Goal: Task Accomplishment & Management: Manage account settings

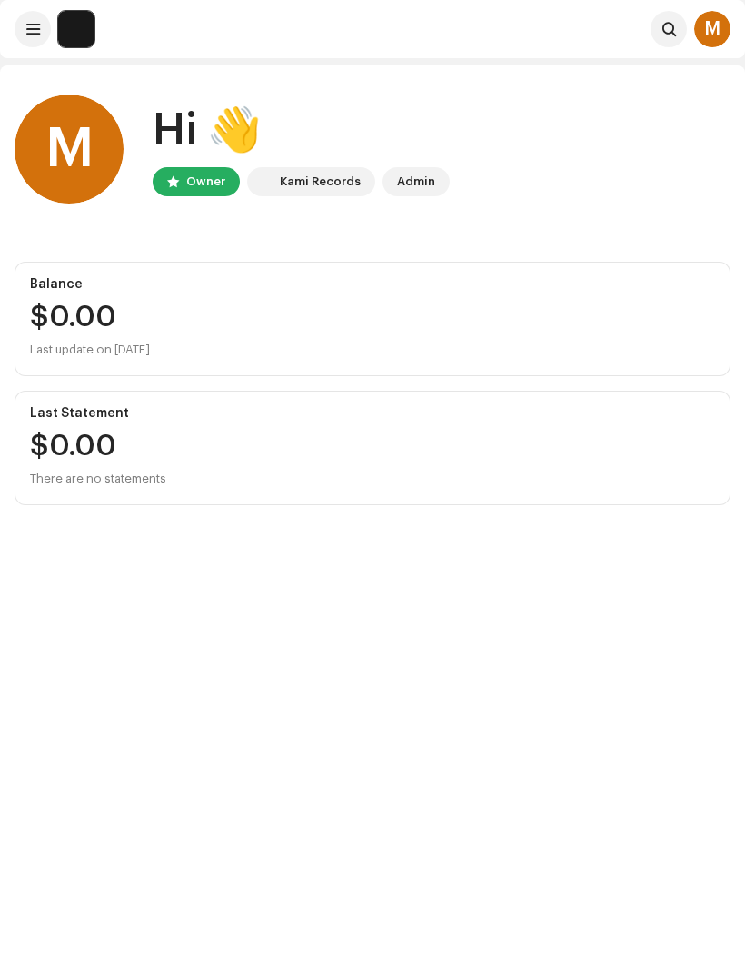
click at [716, 32] on div "M" at bounding box center [712, 29] width 36 height 36
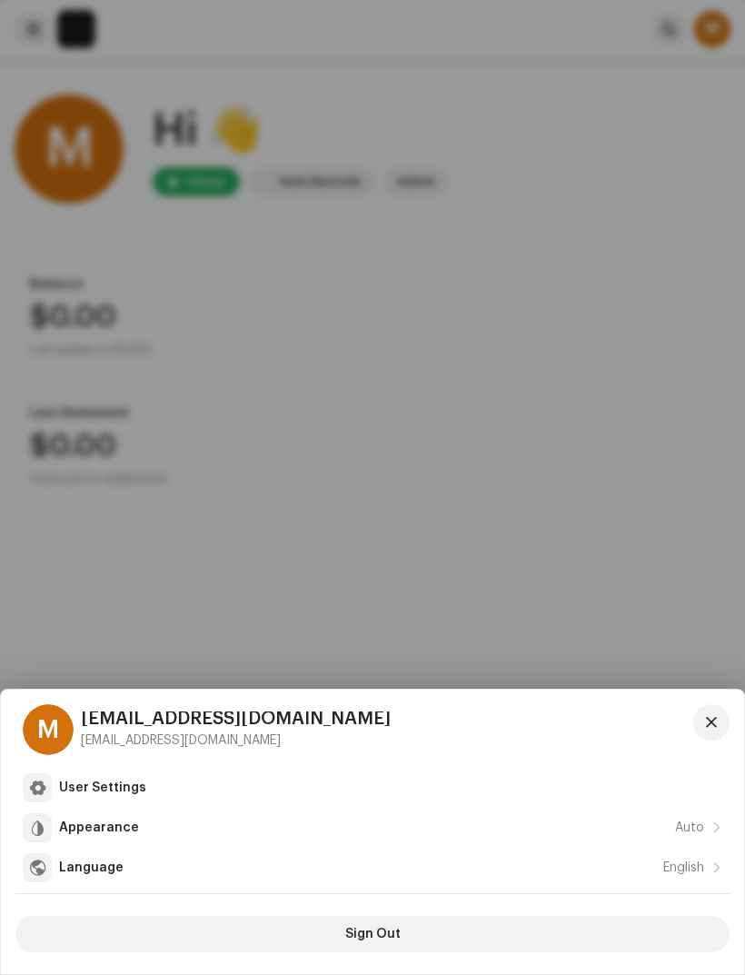
click at [539, 168] on div at bounding box center [372, 487] width 745 height 975
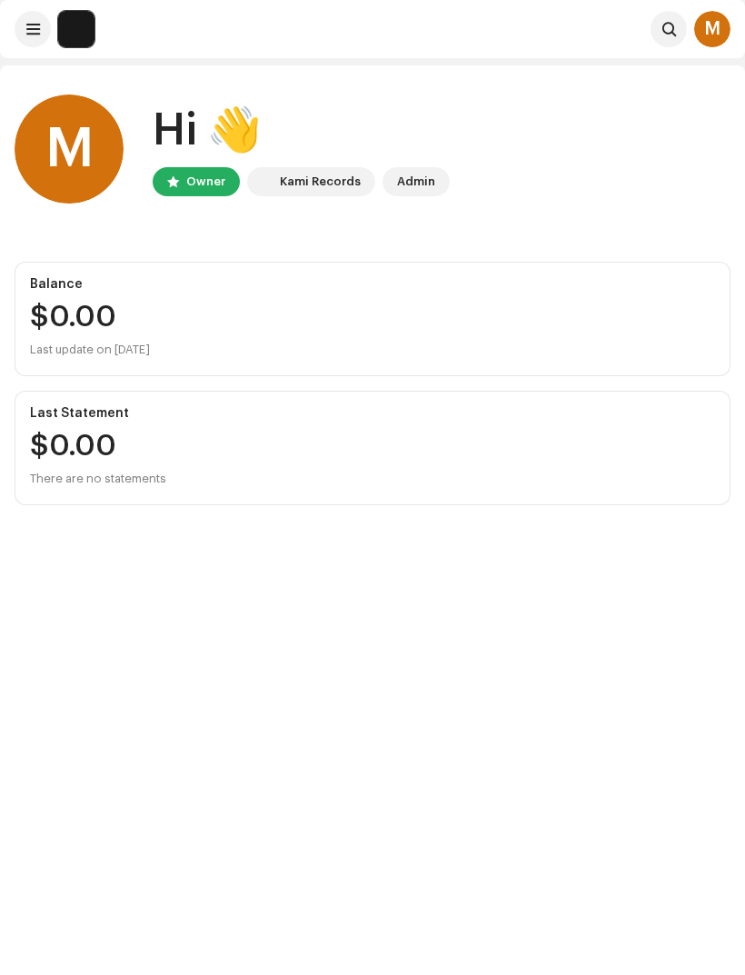
click at [42, 23] on button at bounding box center [33, 29] width 36 height 36
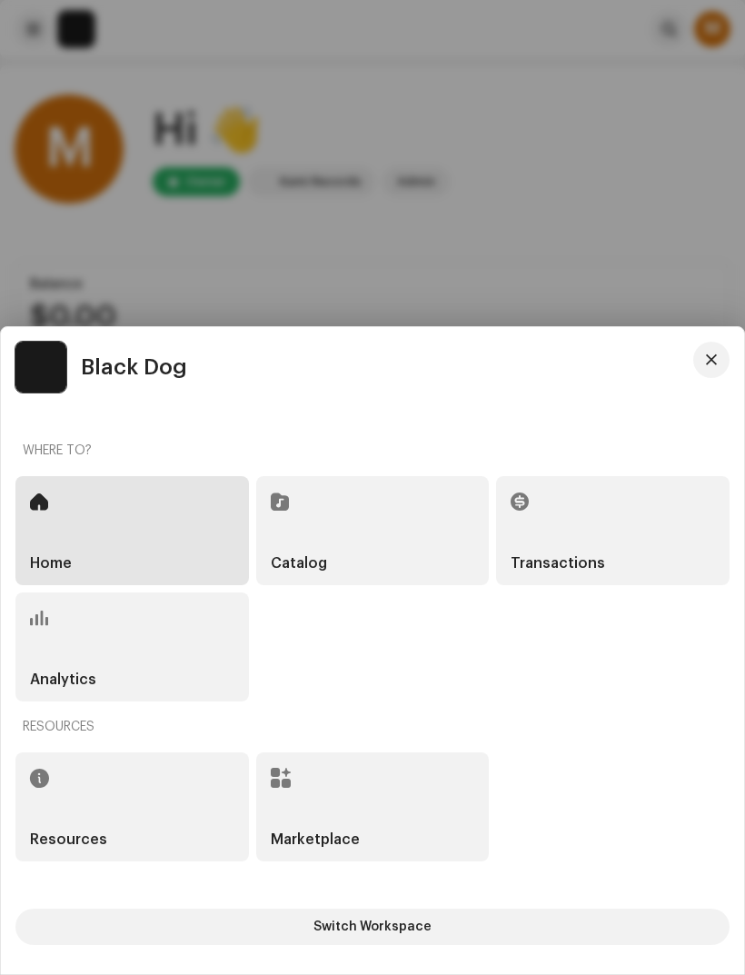
click at [571, 224] on div at bounding box center [372, 487] width 745 height 975
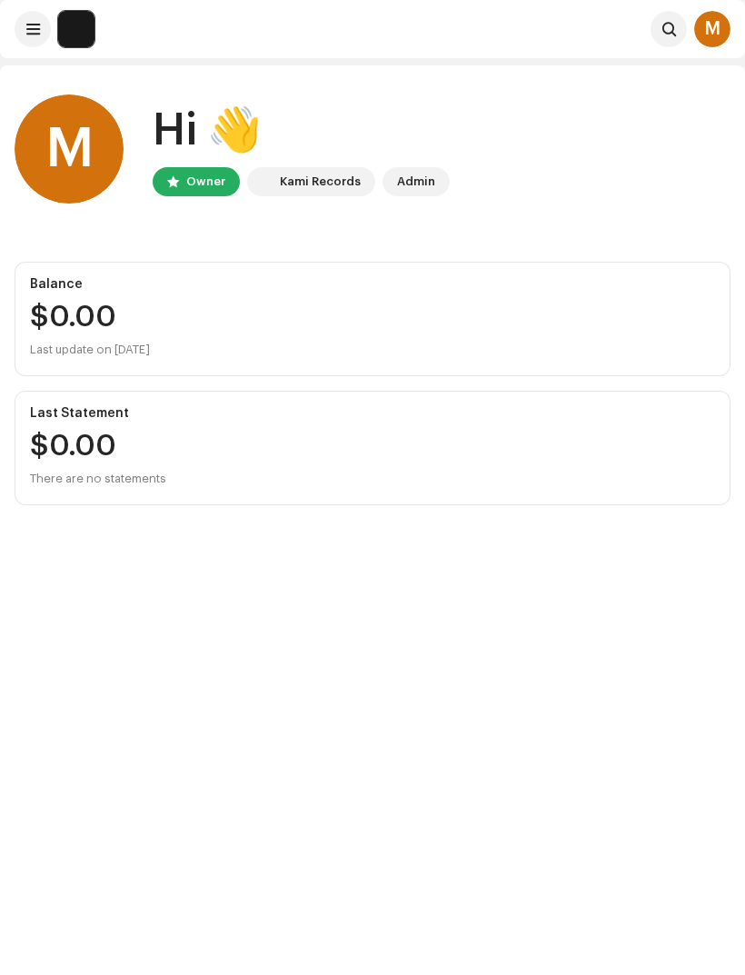
click at [215, 183] on div "Owner" at bounding box center [205, 182] width 39 height 22
click at [336, 183] on div "Kami Records" at bounding box center [320, 182] width 81 height 22
click at [422, 183] on div "Admin" at bounding box center [416, 182] width 38 height 22
click at [30, 29] on span at bounding box center [33, 29] width 14 height 15
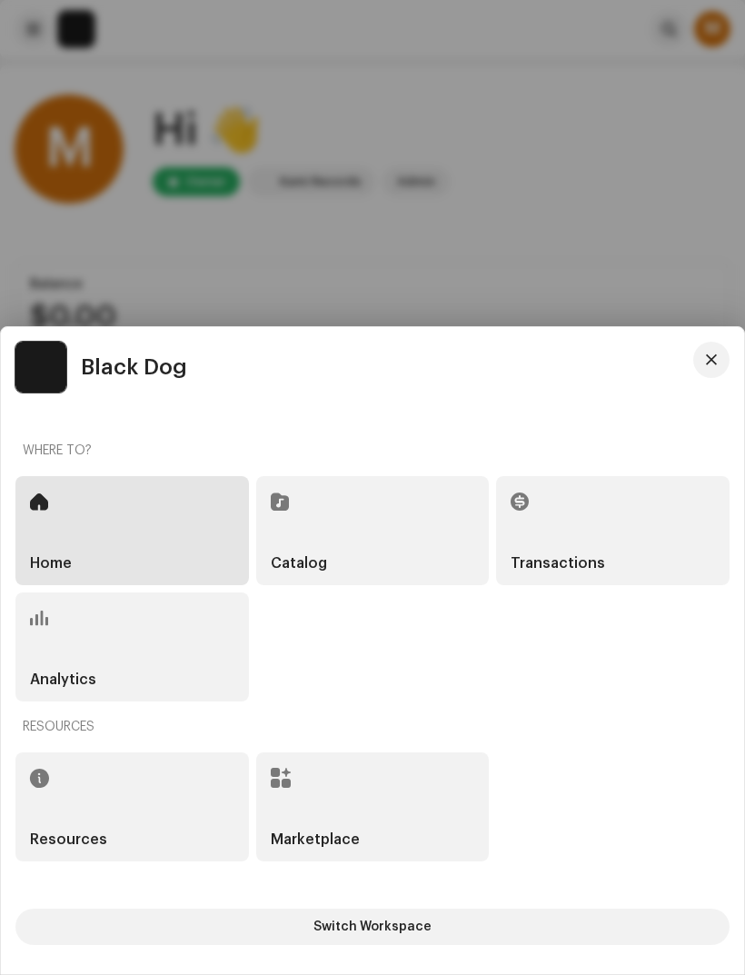
click at [388, 528] on div "Catalog" at bounding box center [373, 530] width 234 height 109
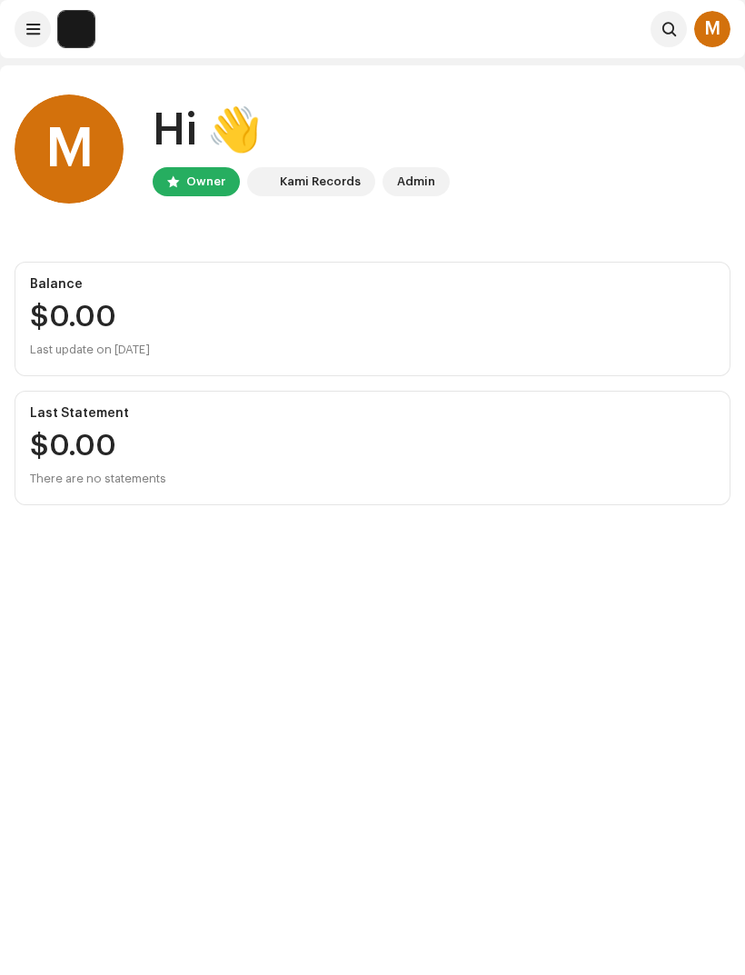
click at [722, 25] on div "M" at bounding box center [712, 29] width 36 height 36
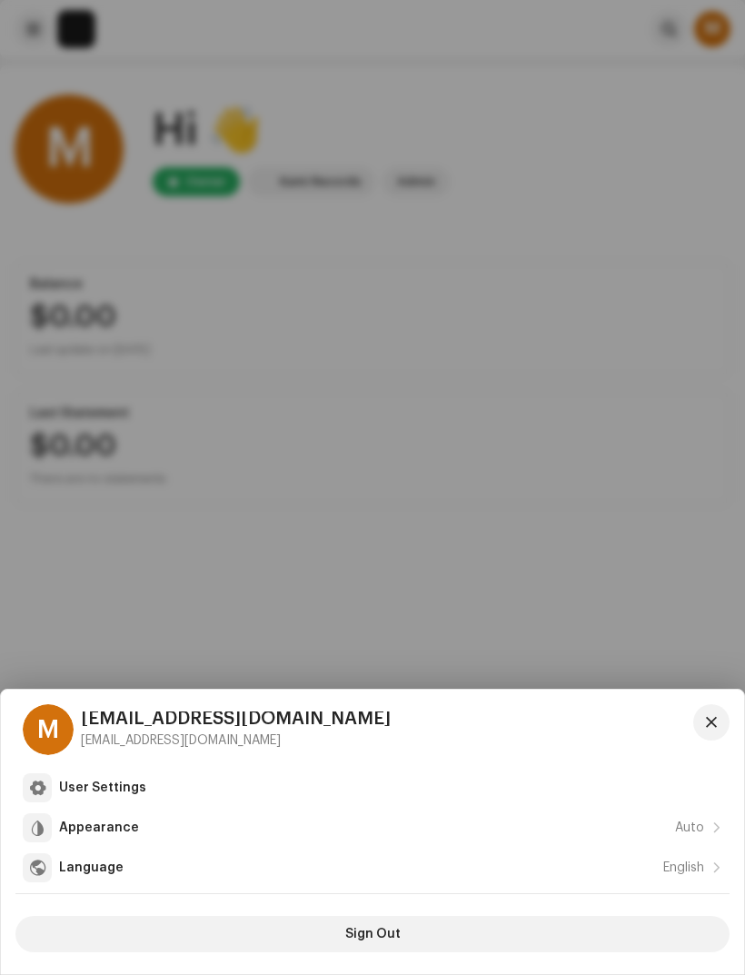
click at [578, 509] on div at bounding box center [372, 487] width 745 height 975
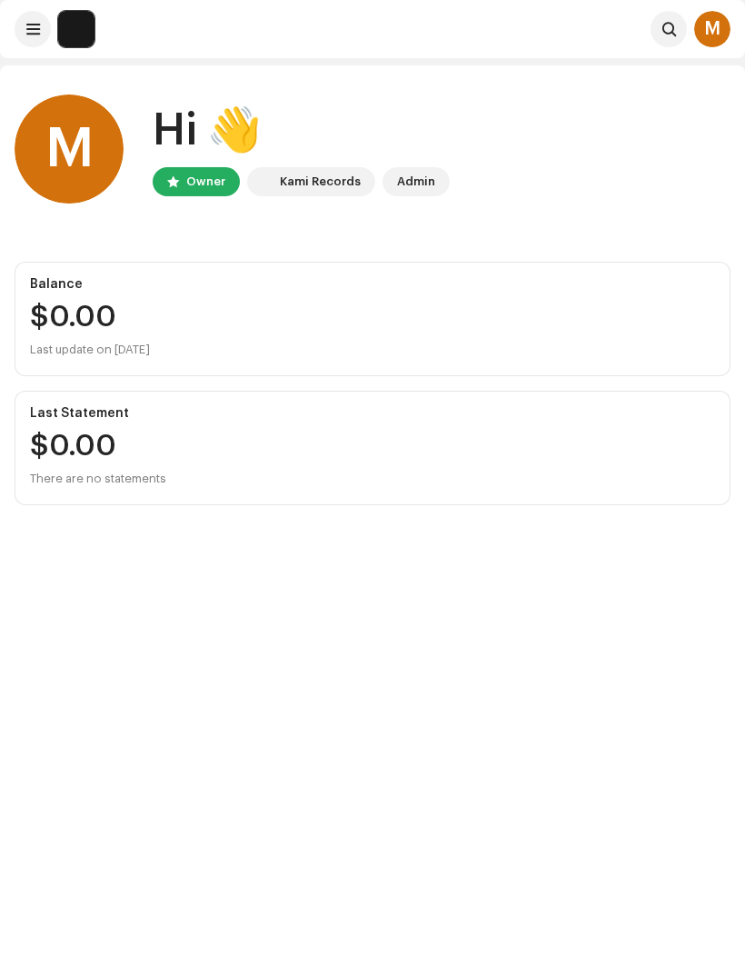
click at [94, 27] on img at bounding box center [76, 29] width 36 height 36
click at [82, 24] on img at bounding box center [76, 29] width 36 height 36
click at [28, 25] on span at bounding box center [33, 29] width 14 height 15
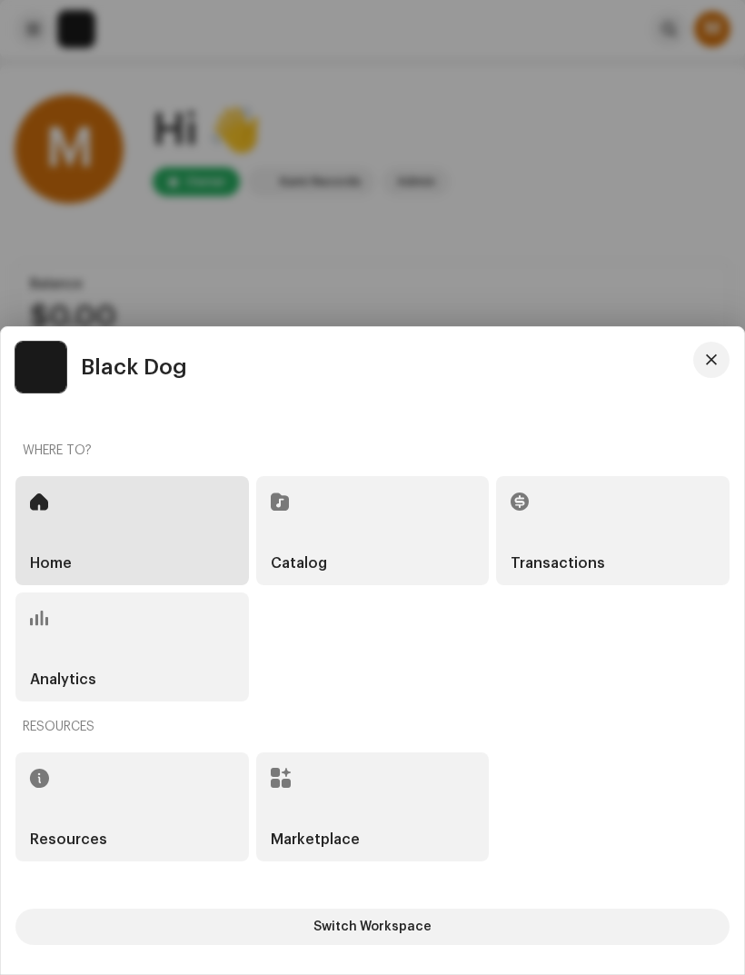
click at [358, 541] on div "Catalog" at bounding box center [373, 530] width 234 height 109
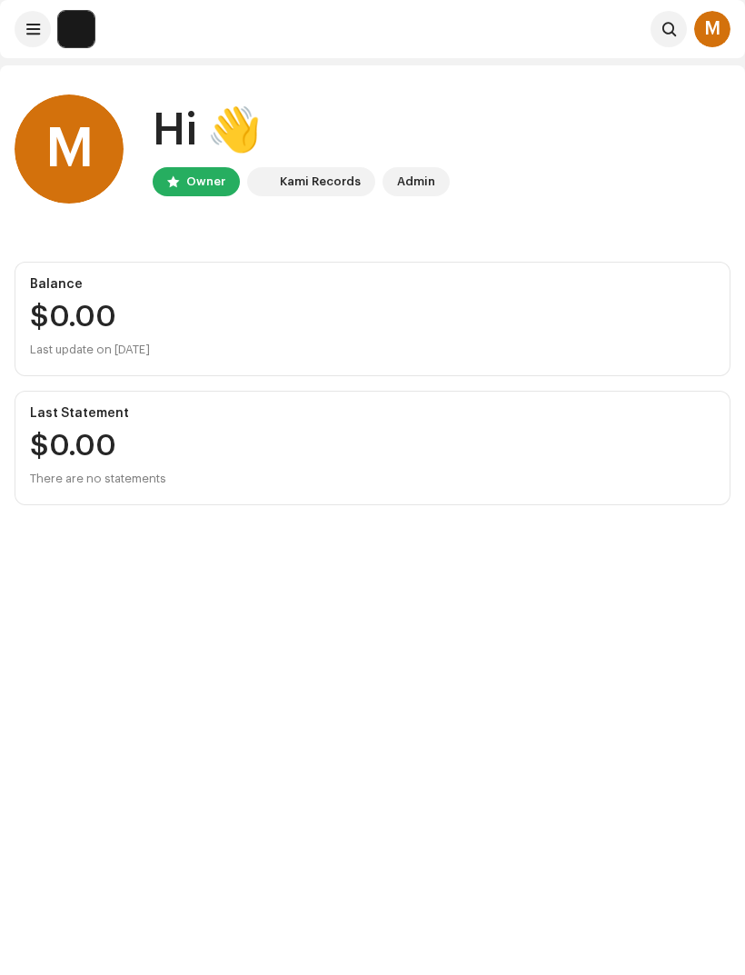
click at [45, 27] on button at bounding box center [33, 29] width 36 height 36
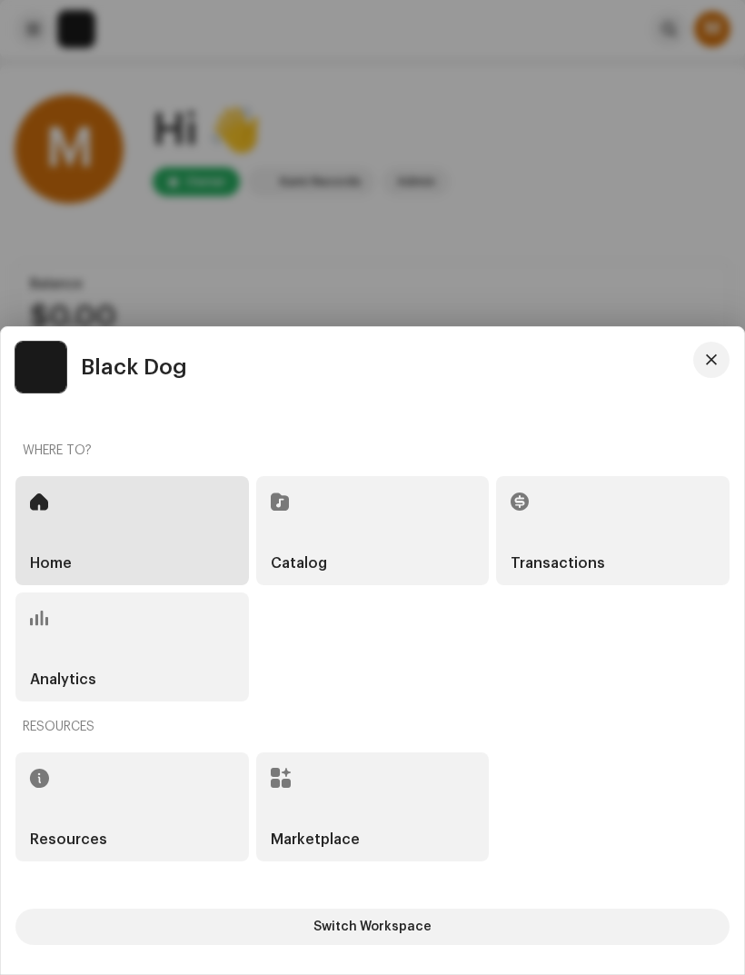
click at [358, 795] on div "Marketplace" at bounding box center [373, 806] width 234 height 109
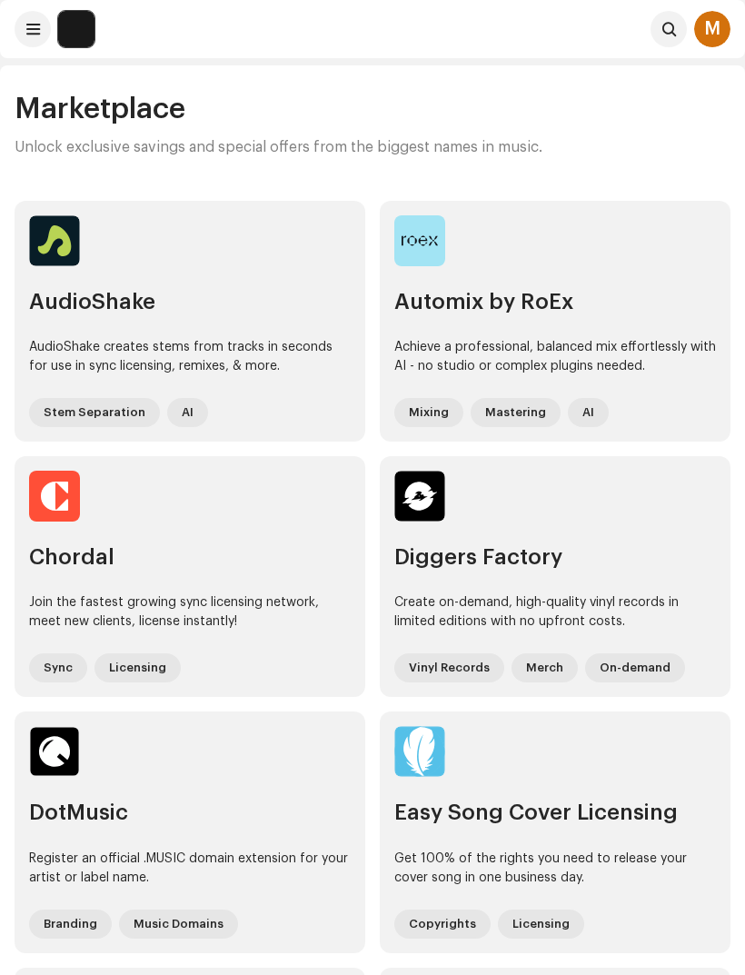
click at [29, 30] on span at bounding box center [33, 29] width 14 height 15
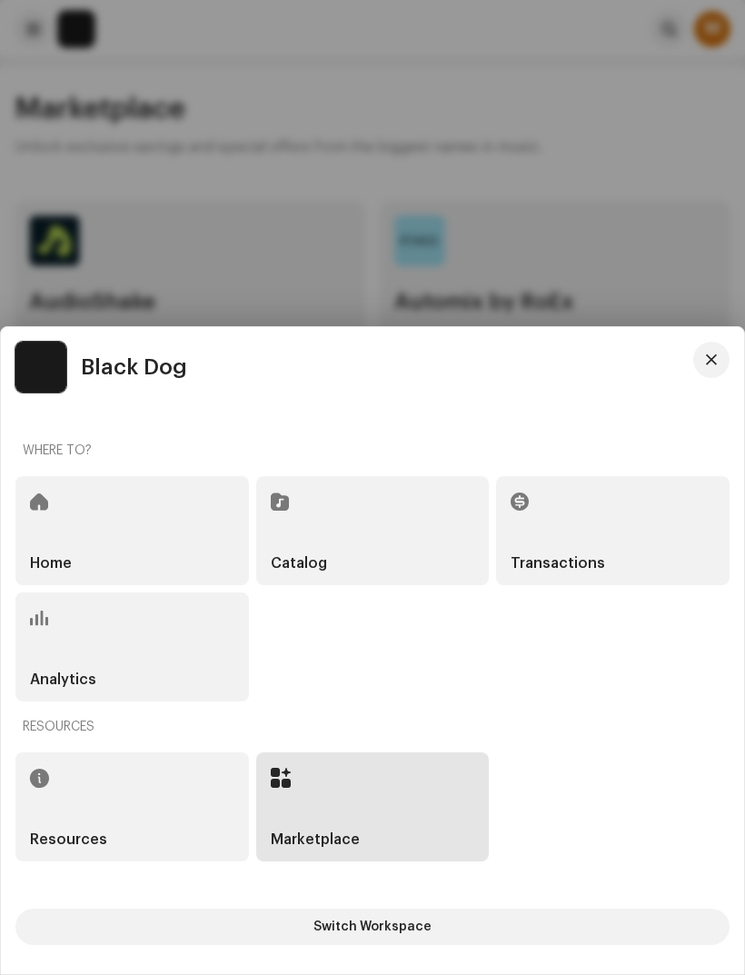
click at [421, 926] on span "Switch Workspace" at bounding box center [372, 927] width 118 height 36
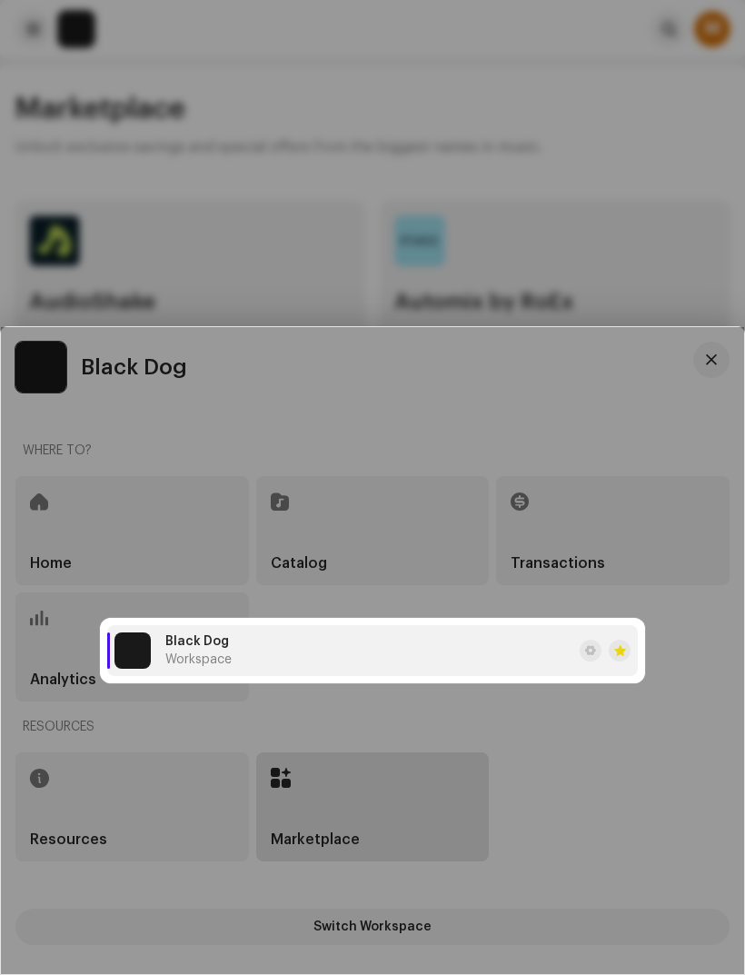
click at [473, 647] on li "Black Dog Workspace" at bounding box center [372, 650] width 531 height 51
click at [498, 665] on li "Black Dog Workspace" at bounding box center [372, 650] width 531 height 51
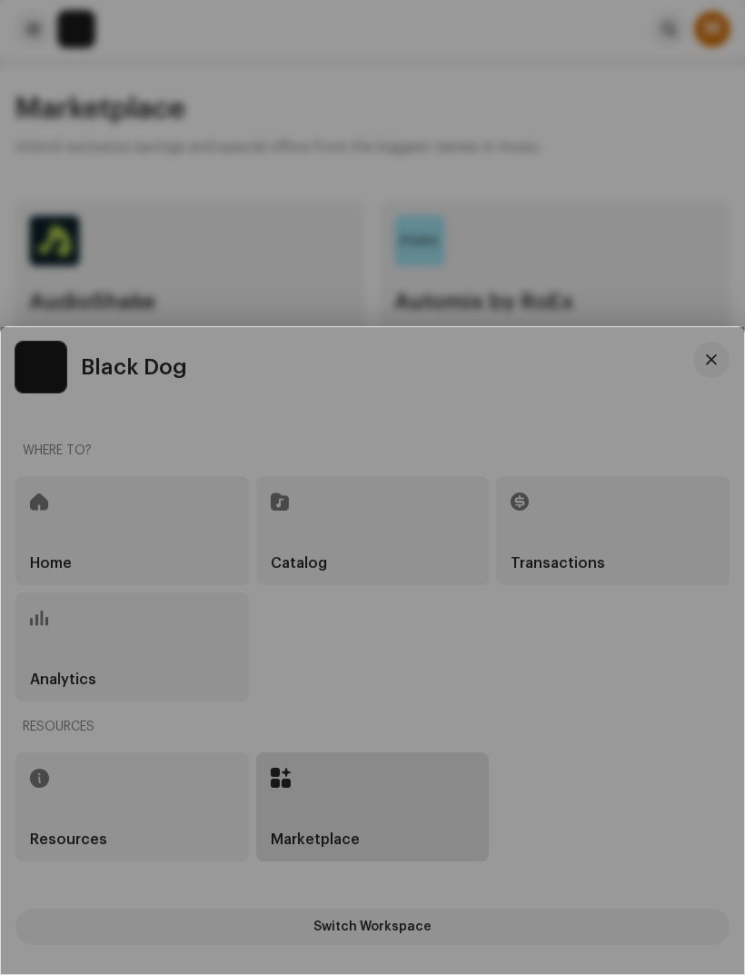
click at [499, 753] on div "Black Dog Workspace" at bounding box center [372, 650] width 743 height 647
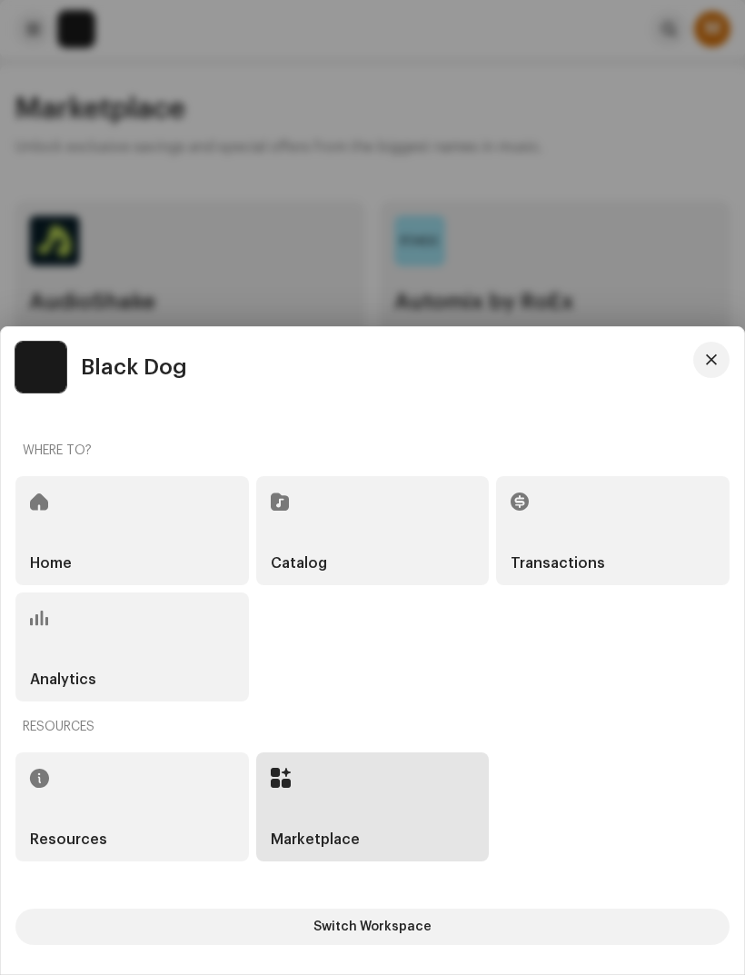
click at [581, 523] on div "Transactions" at bounding box center [613, 530] width 234 height 109
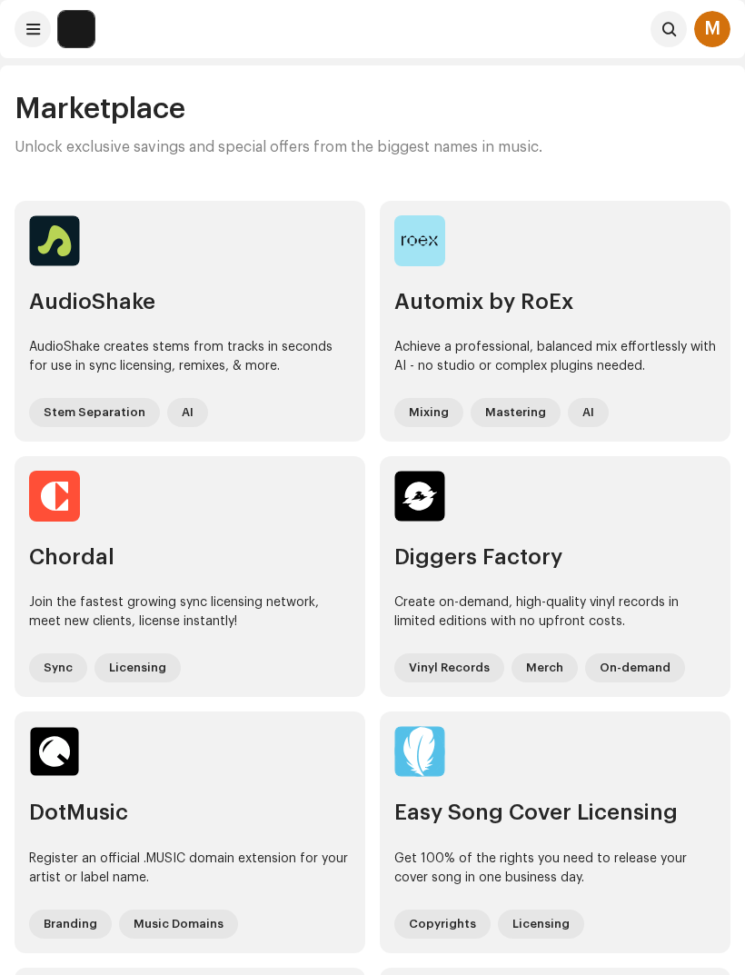
click at [33, 31] on span at bounding box center [33, 29] width 14 height 15
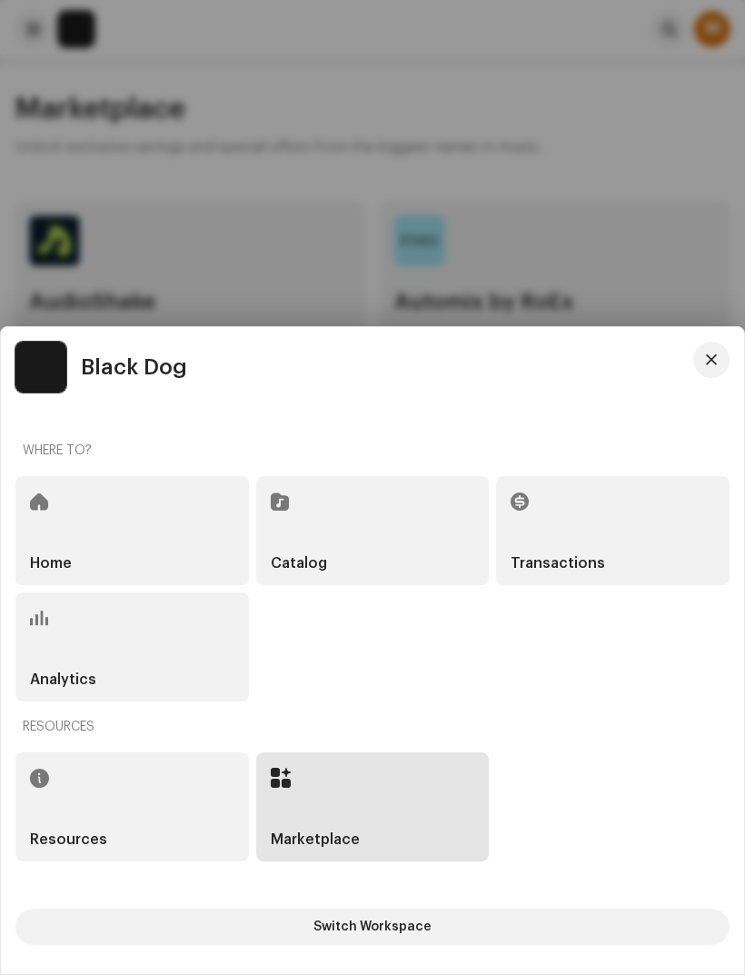
click at [144, 513] on div "Home" at bounding box center [132, 530] width 234 height 109
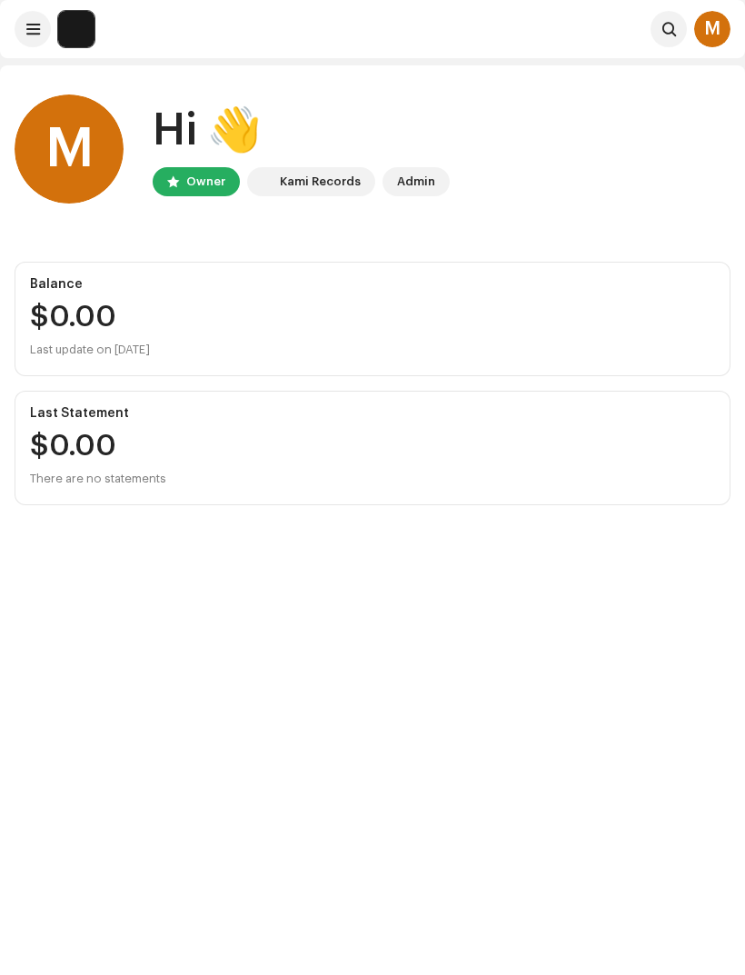
click at [229, 132] on div "Hi 👋" at bounding box center [301, 131] width 297 height 58
click at [97, 154] on div "M" at bounding box center [69, 148] width 109 height 109
click at [716, 26] on div "M" at bounding box center [712, 29] width 36 height 36
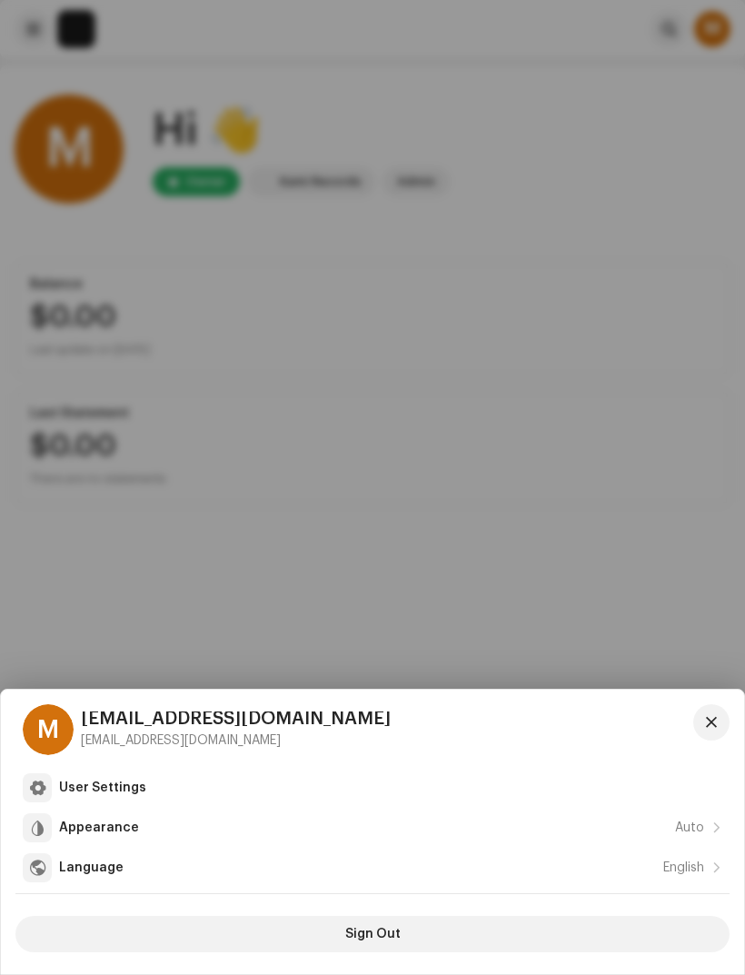
click at [579, 636] on div at bounding box center [372, 487] width 745 height 975
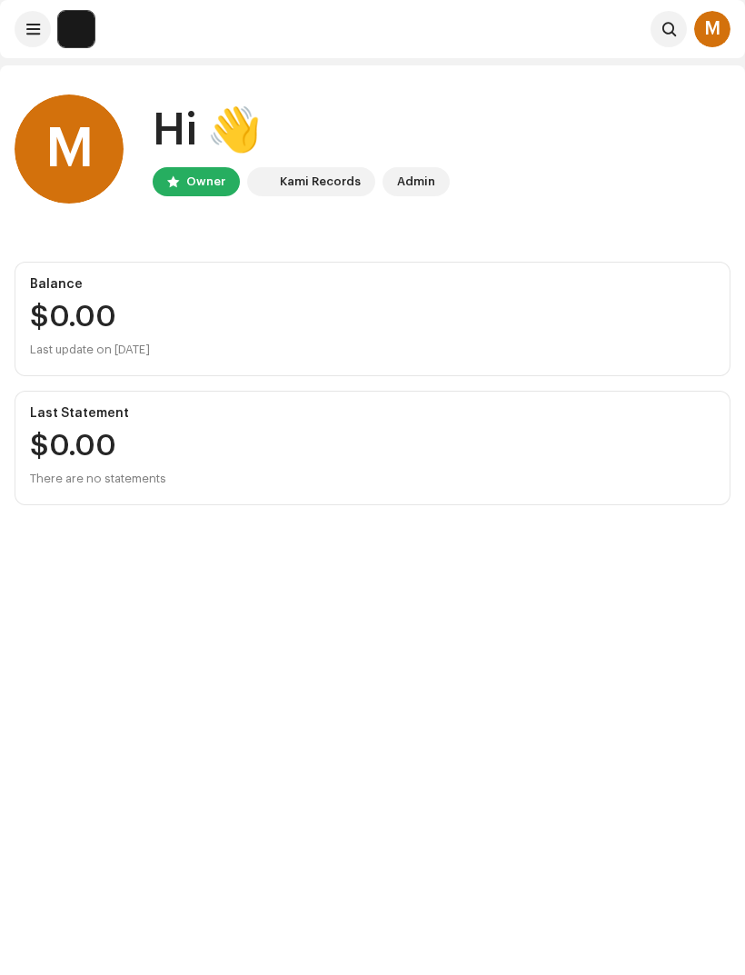
click at [30, 45] on button at bounding box center [33, 29] width 36 height 36
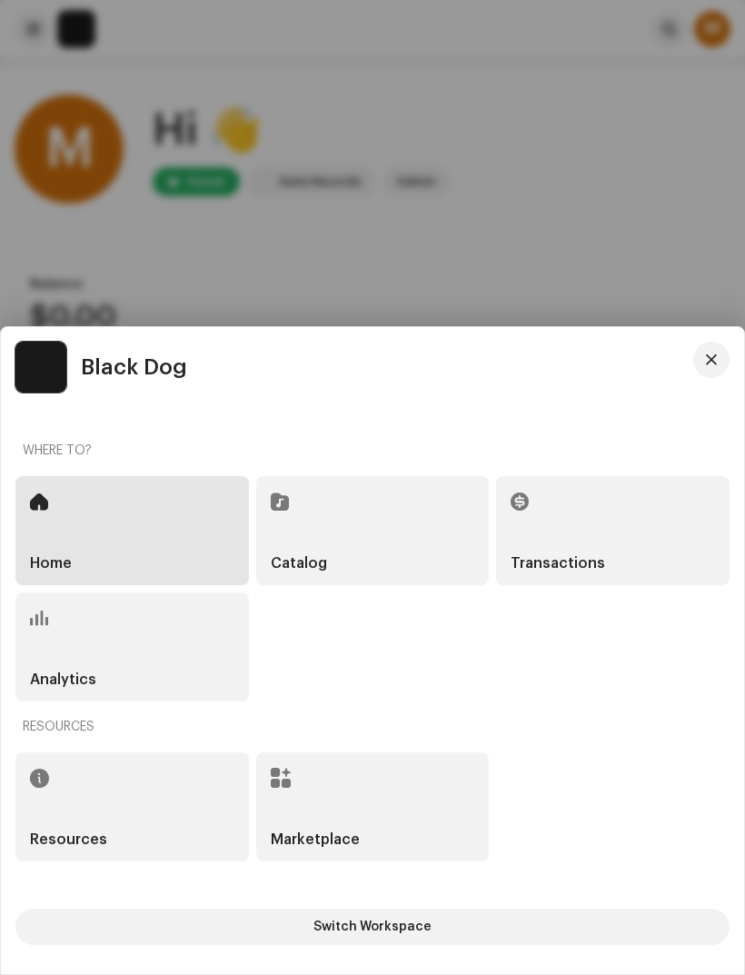
click at [149, 525] on div "Home" at bounding box center [132, 530] width 234 height 109
click at [160, 506] on div "Home" at bounding box center [132, 530] width 234 height 109
click at [151, 816] on div "Resources" at bounding box center [132, 806] width 234 height 109
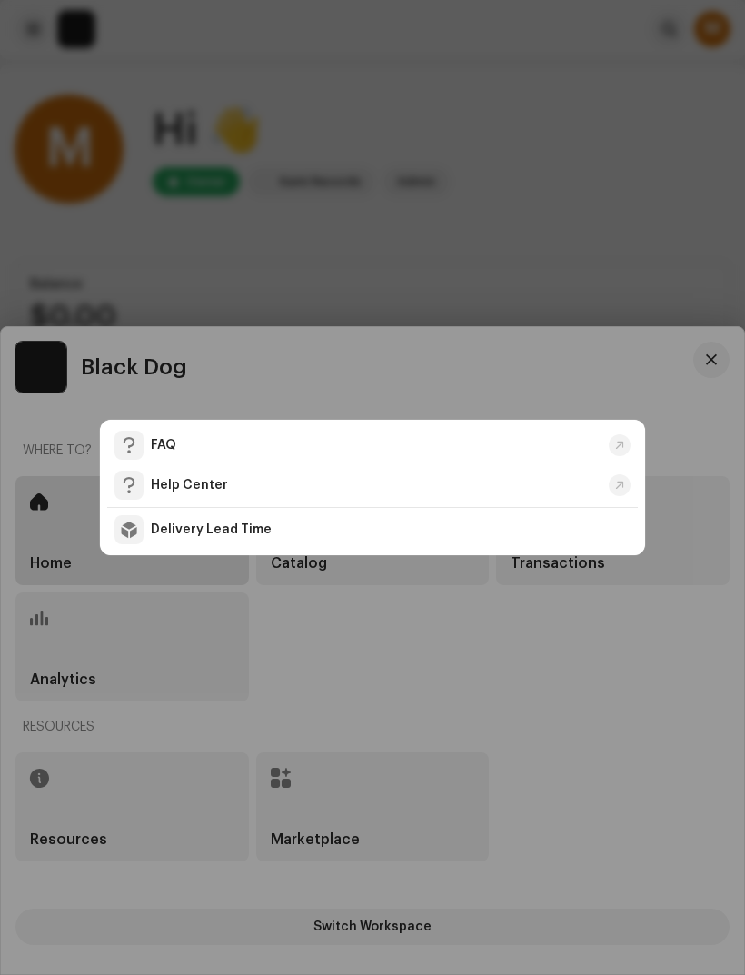
click at [389, 452] on div "FAQ" at bounding box center [357, 445] width 487 height 29
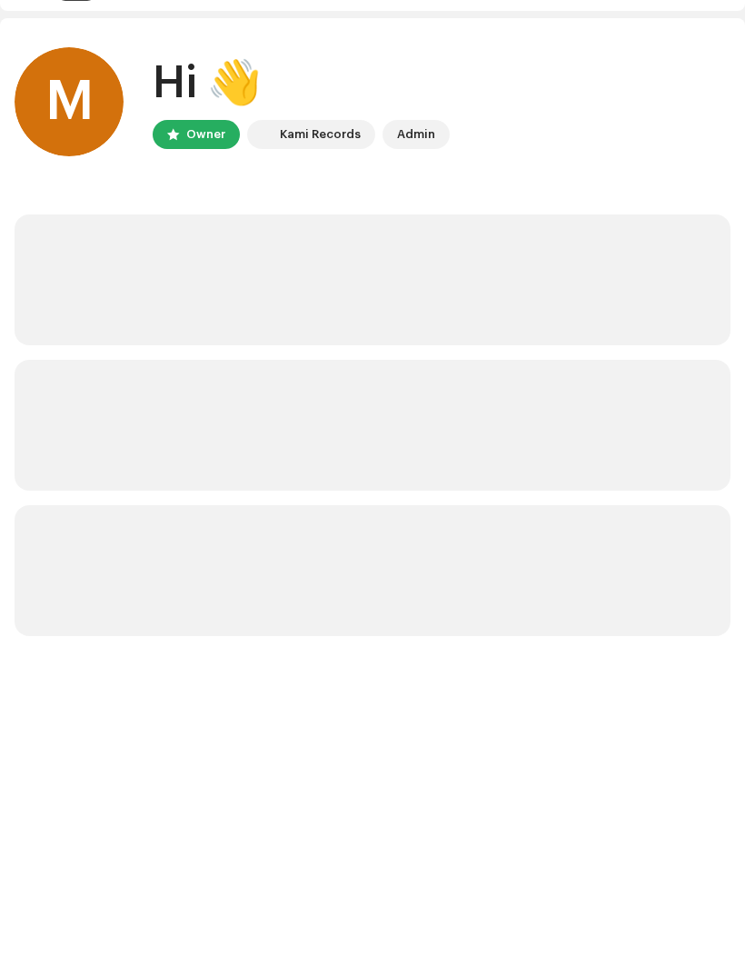
scroll to position [65, 0]
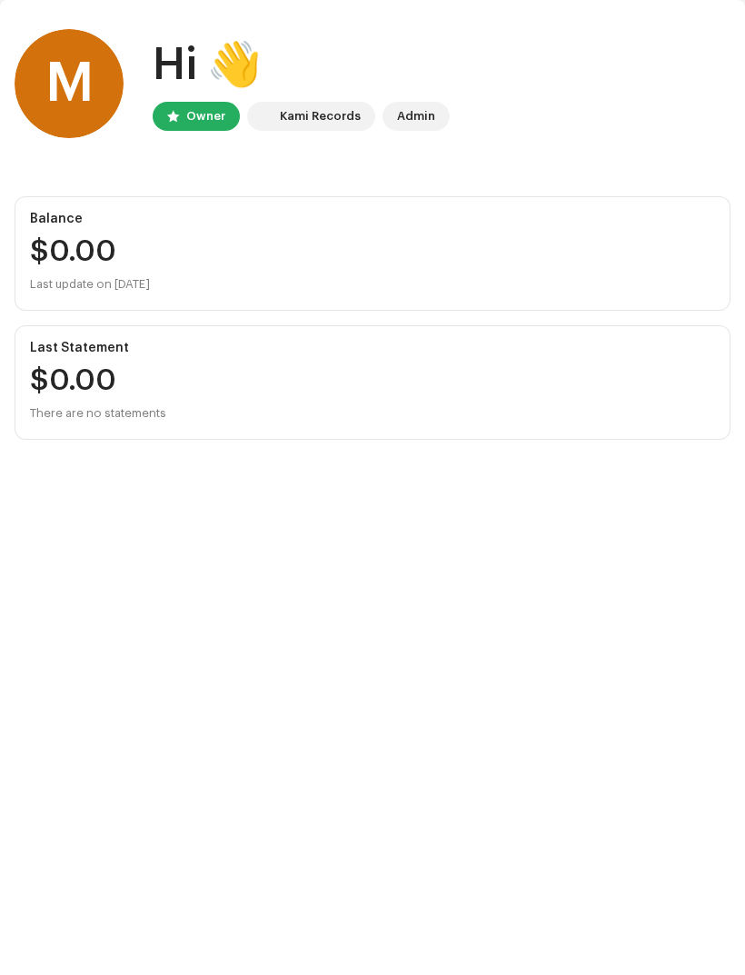
click at [477, 296] on div "Balance $0.00 Last update on [DATE]" at bounding box center [373, 253] width 716 height 114
click at [419, 371] on div "$0.00 There are no statements" at bounding box center [372, 395] width 685 height 58
